Goal: Navigation & Orientation: Understand site structure

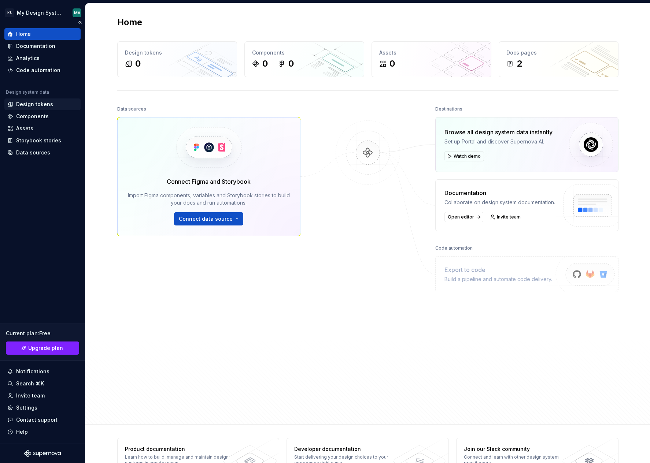
click at [36, 103] on div "Design tokens" at bounding box center [34, 104] width 37 height 7
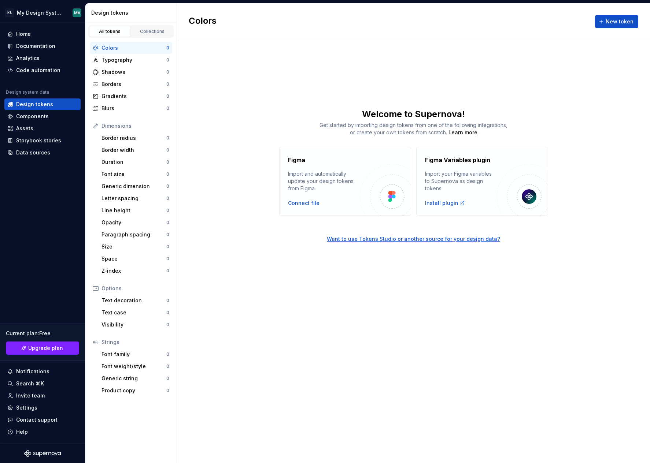
click at [220, 162] on div "Figma Import and automatically update your design tokens from Figma. Connect fi…" at bounding box center [413, 181] width 473 height 69
click at [613, 22] on span "New token" at bounding box center [619, 21] width 28 height 7
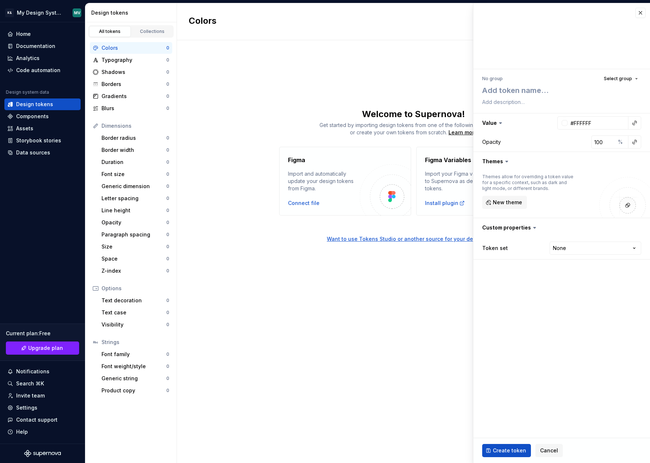
click at [404, 81] on div "Colors New token Welcome to Supernova! Get started by importing design tokens f…" at bounding box center [413, 233] width 473 height 460
click at [638, 14] on button "button" at bounding box center [640, 13] width 10 height 10
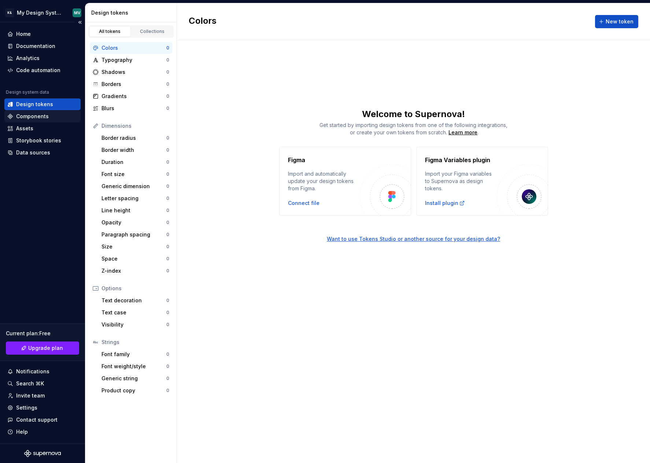
click at [35, 117] on div "Components" at bounding box center [32, 116] width 33 height 7
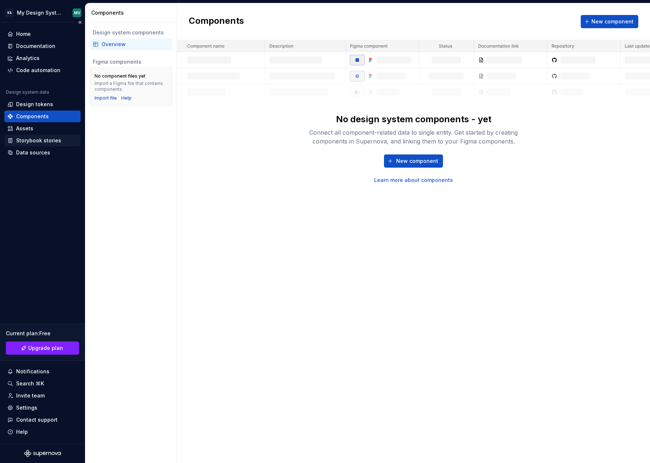
click at [29, 140] on div "Storybook stories" at bounding box center [38, 140] width 45 height 7
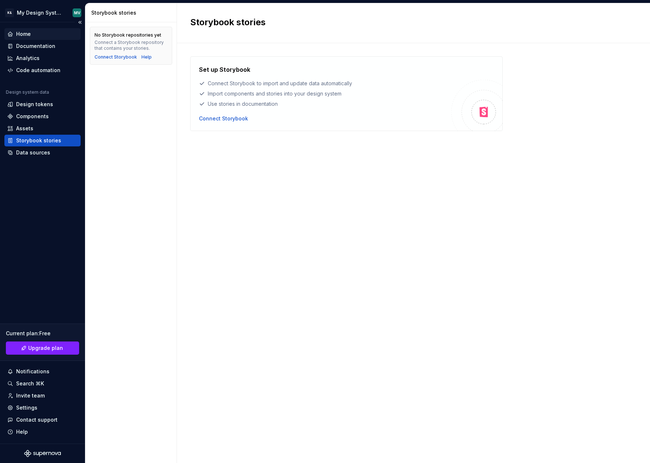
click at [28, 32] on div "Home" at bounding box center [23, 33] width 15 height 7
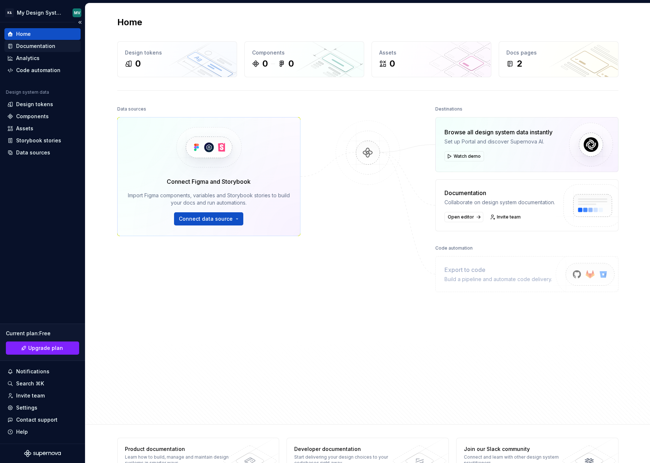
click at [30, 46] on div "Documentation" at bounding box center [35, 45] width 39 height 7
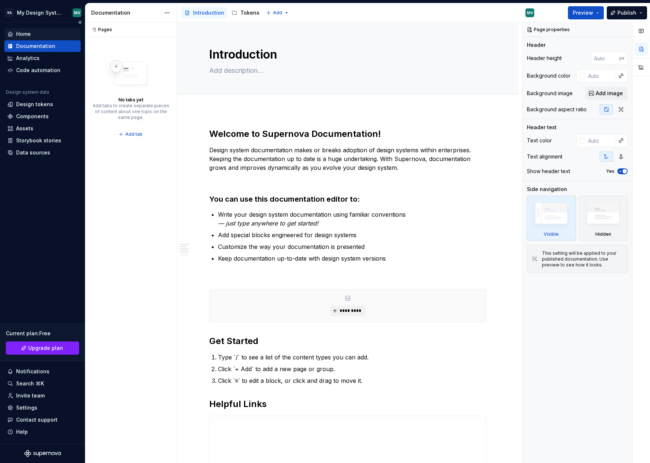
click at [30, 33] on div "Home" at bounding box center [23, 33] width 15 height 7
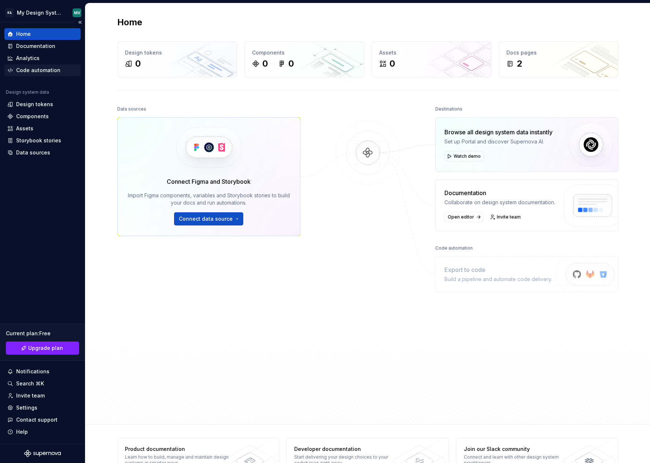
click at [28, 73] on div "Code automation" at bounding box center [38, 70] width 44 height 7
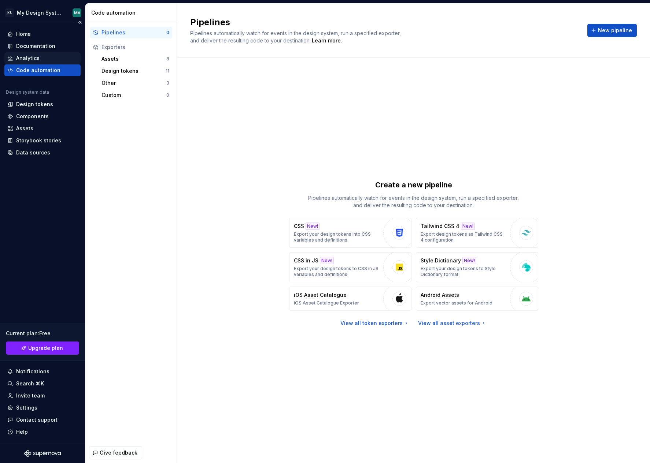
click at [27, 55] on div "Analytics" at bounding box center [27, 58] width 23 height 7
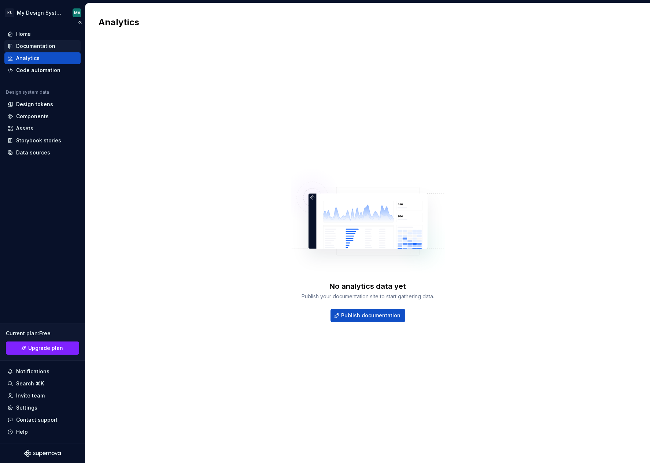
click at [34, 41] on div "Documentation" at bounding box center [42, 46] width 76 height 12
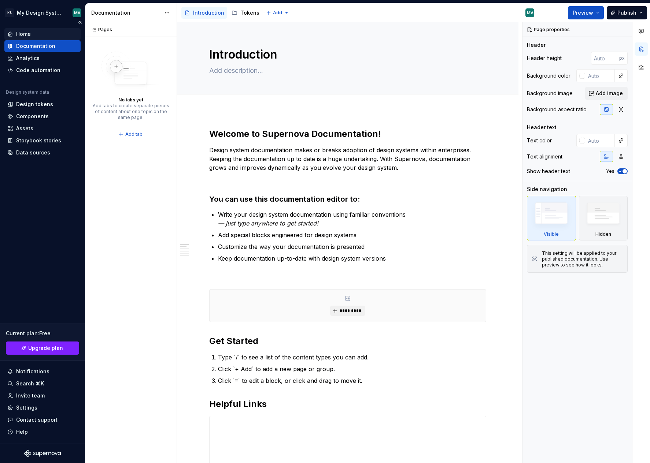
click at [30, 34] on div "Home" at bounding box center [42, 33] width 70 height 7
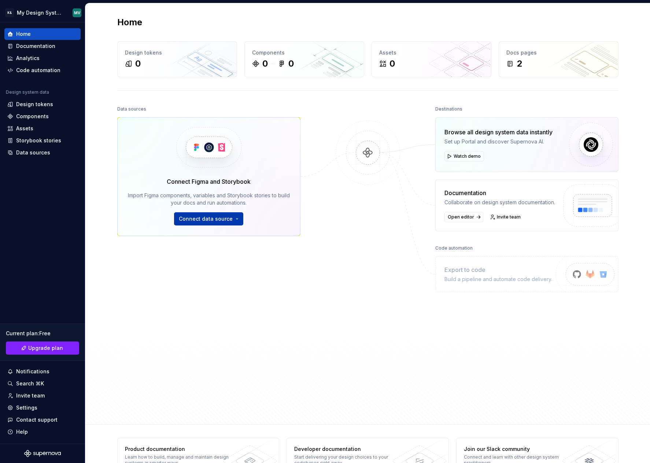
click at [226, 224] on button "Connect data source" at bounding box center [208, 218] width 69 height 13
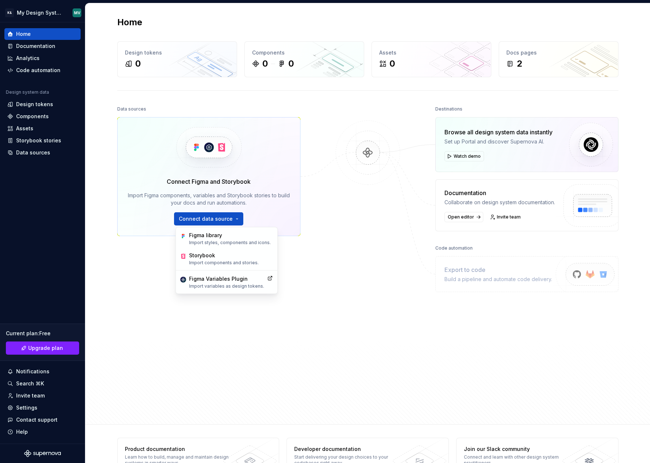
click at [338, 202] on div at bounding box center [367, 243] width 73 height 278
click at [459, 216] on span "Open editor" at bounding box center [461, 217] width 26 height 6
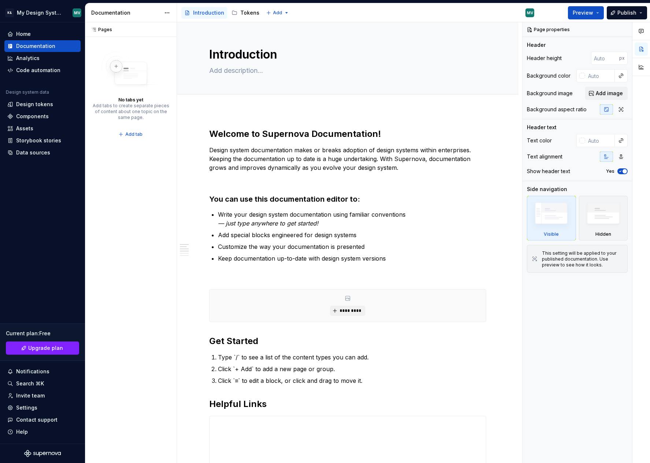
type textarea "*"
click at [35, 35] on div "Home" at bounding box center [42, 33] width 70 height 7
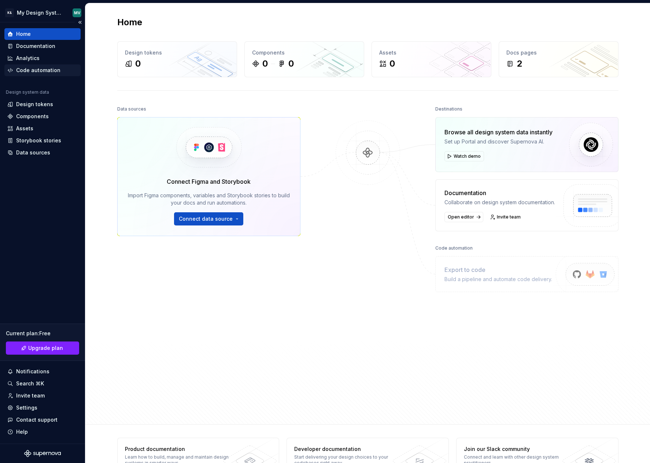
click at [25, 68] on div "Code automation" at bounding box center [38, 70] width 44 height 7
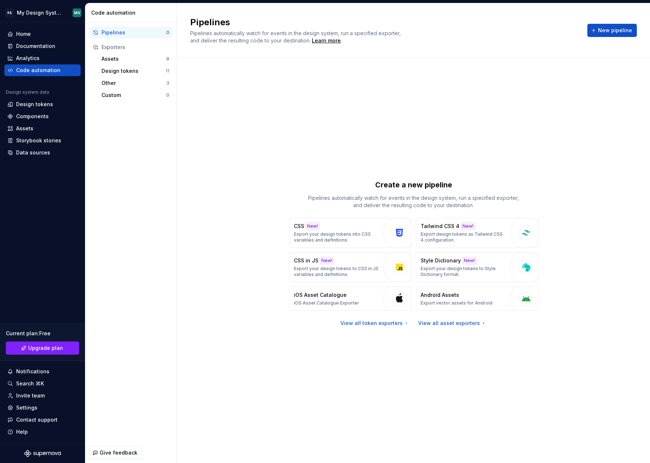
click at [216, 273] on div "Create a new pipeline Pipelines automatically watch for events in the design sy…" at bounding box center [413, 253] width 446 height 364
click at [198, 151] on div "Create a new pipeline Pipelines automatically watch for events in the design sy…" at bounding box center [413, 253] width 446 height 364
click at [29, 217] on div "Home Documentation Analytics Code automation Design system data Design tokens C…" at bounding box center [42, 233] width 85 height 422
click at [168, 183] on div "Pipelines 0 Exporters Assets 8 Design tokens 11 Other 3 Custom 0" at bounding box center [130, 232] width 91 height 420
